Goal: Task Accomplishment & Management: Complete application form

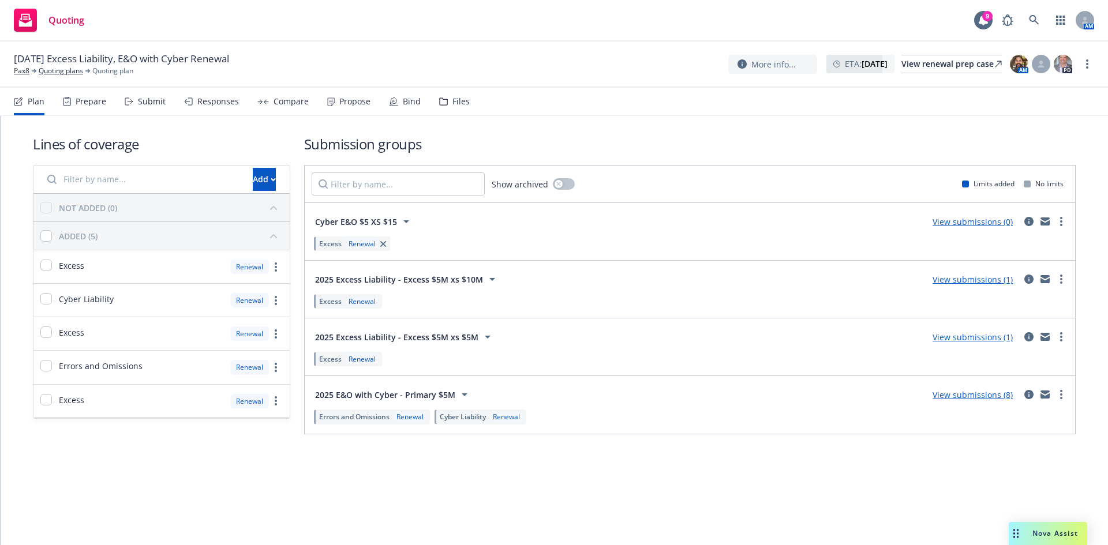
click at [151, 97] on div "Submit" at bounding box center [152, 101] width 28 height 9
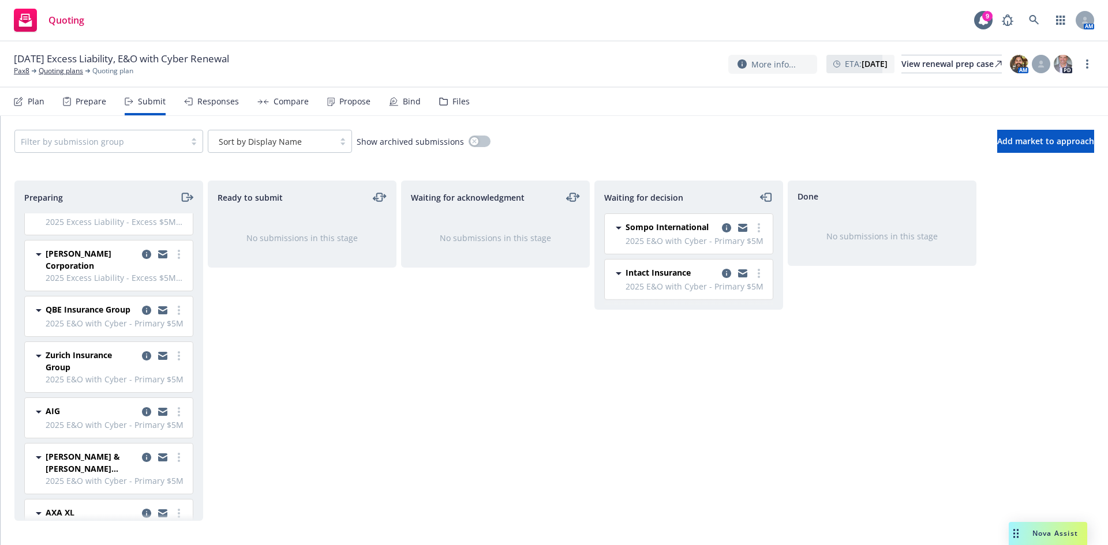
scroll to position [104, 0]
